Goal: Navigation & Orientation: Find specific page/section

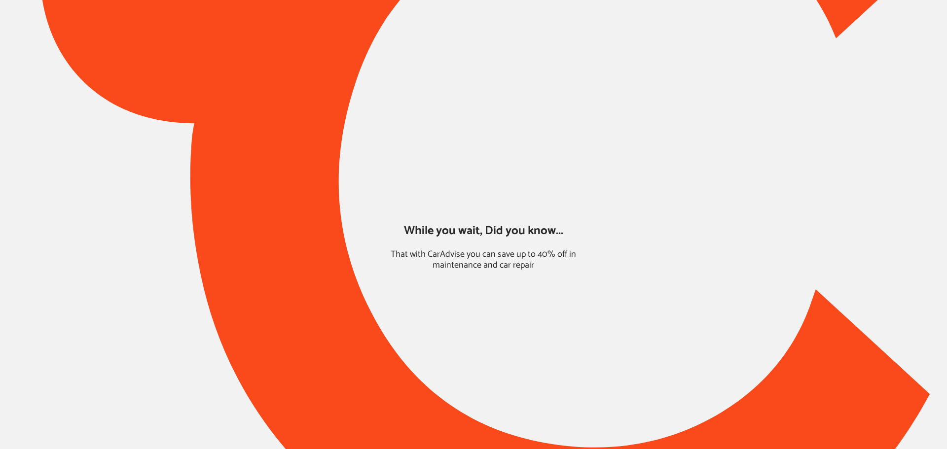
type input "*****"
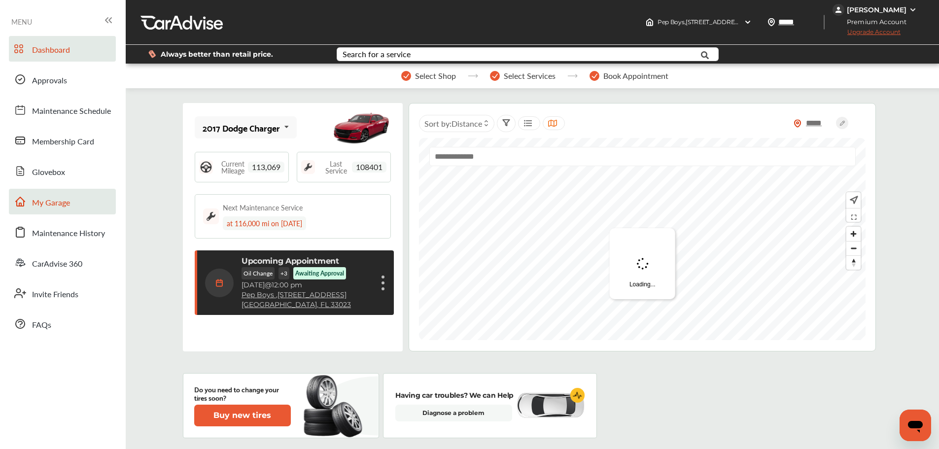
click at [61, 200] on span "My Garage" at bounding box center [51, 203] width 38 height 13
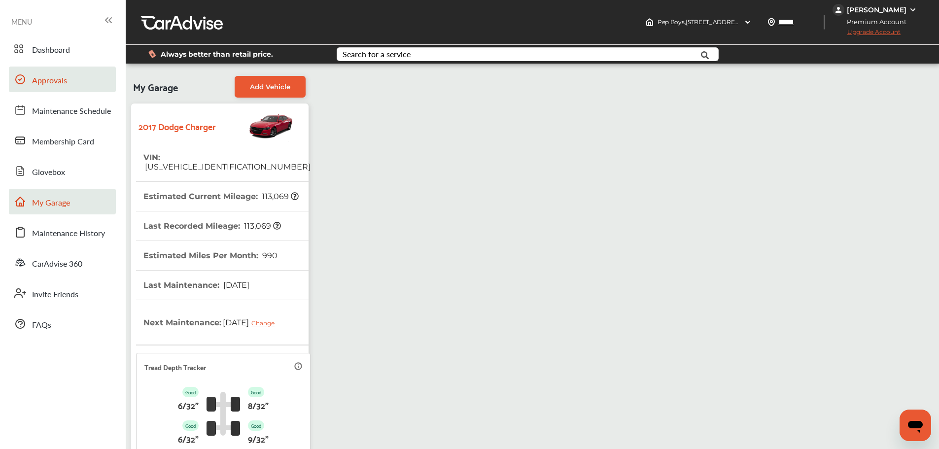
click at [67, 77] on link "Approvals" at bounding box center [62, 80] width 107 height 26
